Goal: Task Accomplishment & Management: Manage account settings

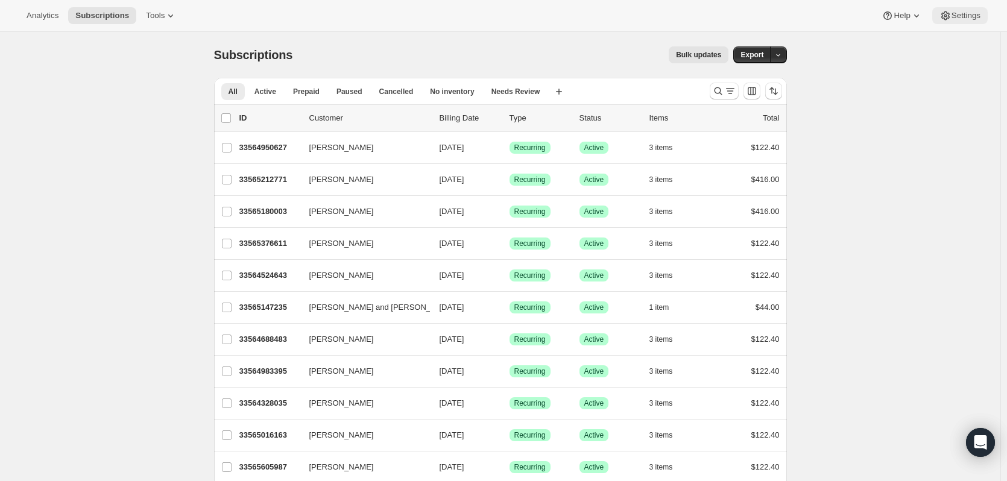
click at [946, 16] on icon at bounding box center [944, 15] width 3 height 3
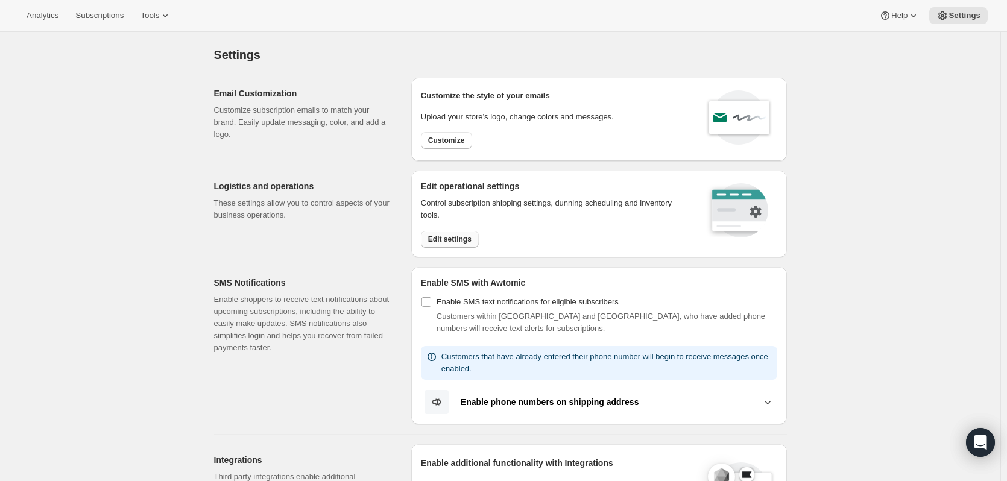
click at [455, 238] on span "Edit settings" at bounding box center [449, 240] width 43 height 10
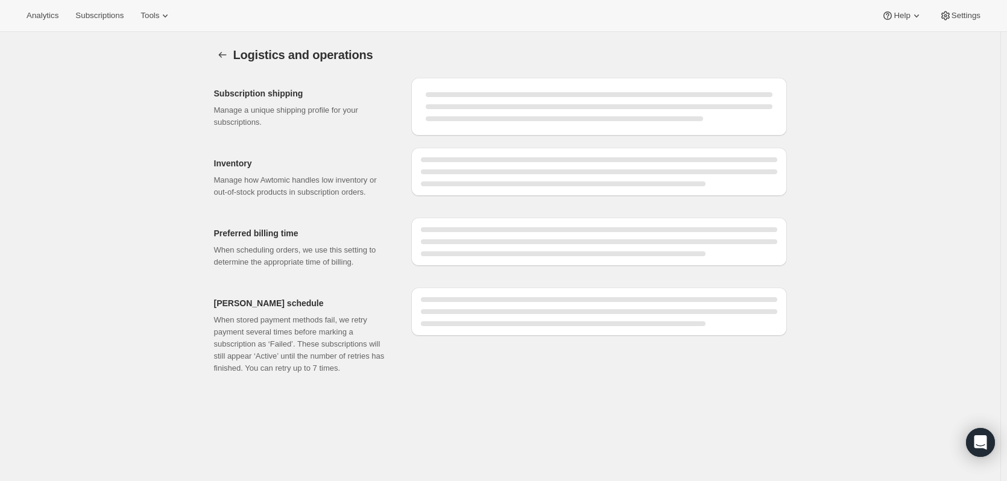
select select "DAY"
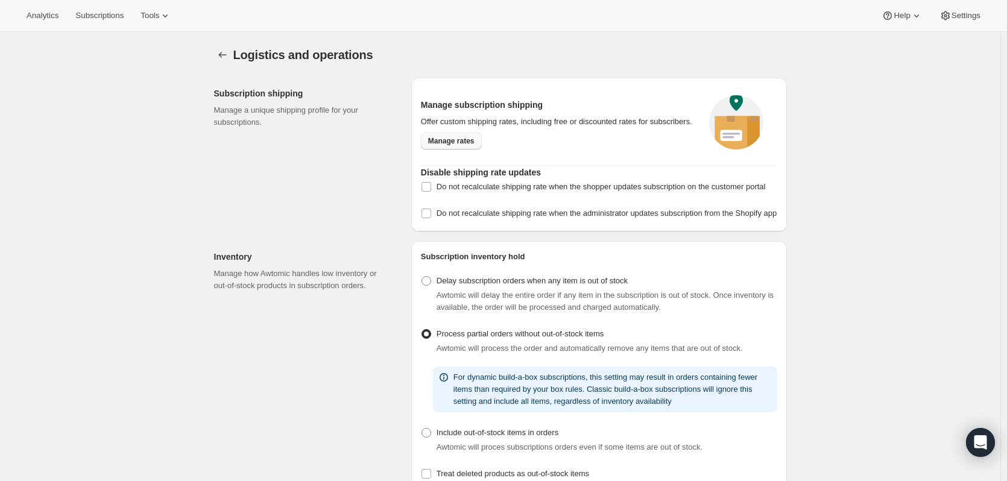
click at [455, 140] on span "Manage rates" at bounding box center [451, 141] width 46 height 10
